Goal: Navigation & Orientation: Understand site structure

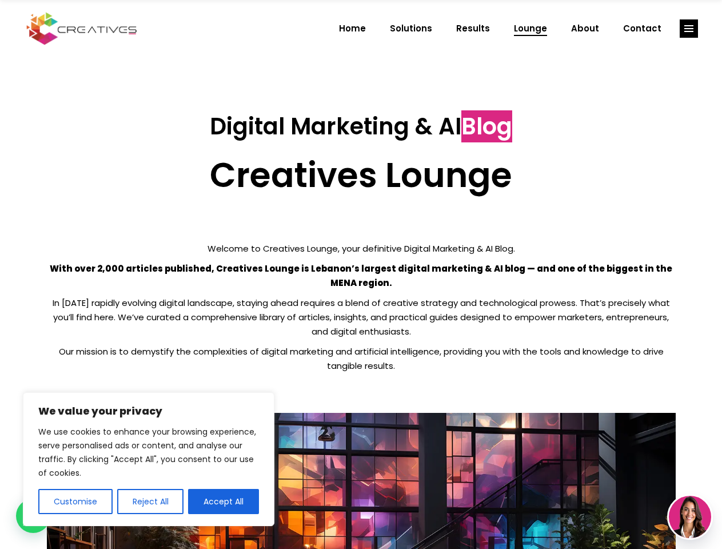
click at [361, 275] on p "With over 2,000 articles published, Creatives Lounge is Lebanon’s largest digit…" at bounding box center [361, 275] width 629 height 29
click at [75, 502] on button "Customise" at bounding box center [75, 501] width 74 height 25
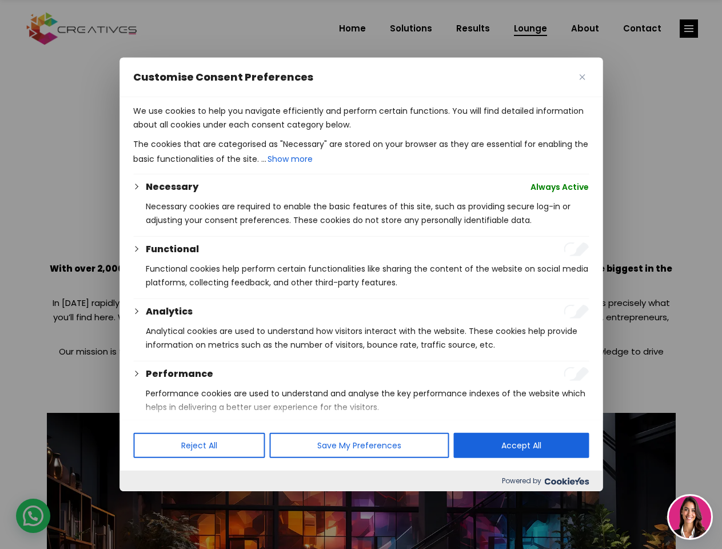
click at [150, 502] on div at bounding box center [361, 274] width 722 height 549
click at [224, 132] on p "We use cookies to help you navigate efficiently and perform certain functions. …" at bounding box center [361, 117] width 456 height 27
click at [689, 29] on div at bounding box center [361, 274] width 722 height 549
click at [690, 517] on img at bounding box center [690, 517] width 42 height 42
